Goal: Navigation & Orientation: Find specific page/section

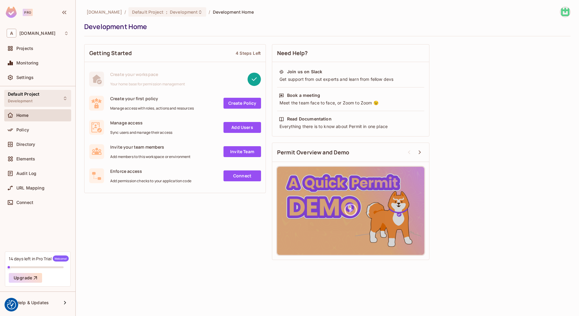
click at [36, 99] on div "Default Project Development" at bounding box center [24, 98] width 32 height 13
click at [41, 129] on div "Policy" at bounding box center [42, 130] width 52 height 5
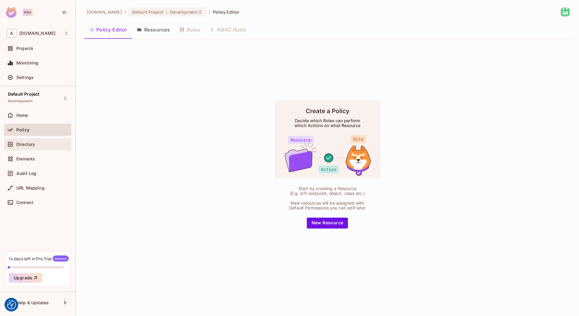
click at [27, 150] on div "Directory" at bounding box center [37, 144] width 67 height 12
